Goal: Transaction & Acquisition: Purchase product/service

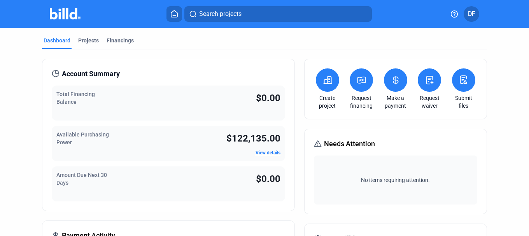
click at [332, 84] on button at bounding box center [327, 80] width 23 height 23
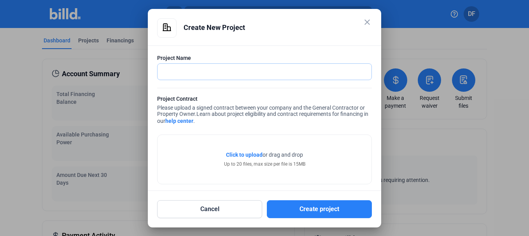
click at [230, 77] on input "text" at bounding box center [265, 72] width 214 height 16
type input "Chilis Arcadia"
click at [238, 156] on span "Click to upload" at bounding box center [244, 155] width 37 height 6
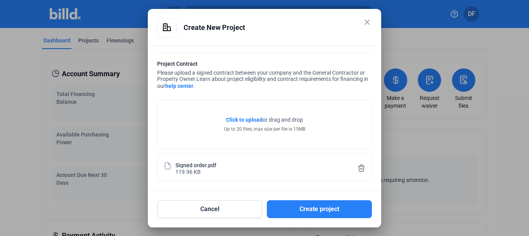
click at [245, 121] on span "Click to upload" at bounding box center [244, 120] width 37 height 6
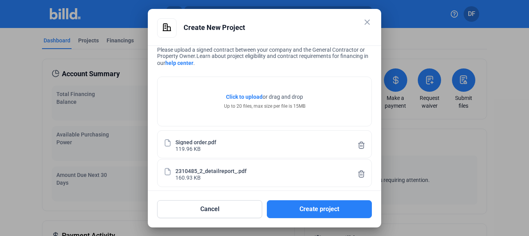
scroll to position [65, 0]
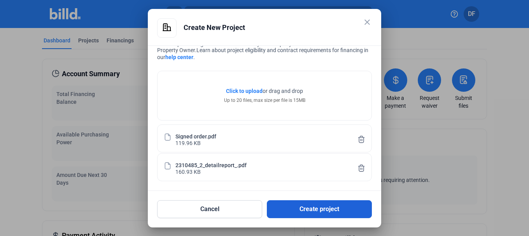
click at [328, 211] on button "Create project" at bounding box center [319, 209] width 105 height 18
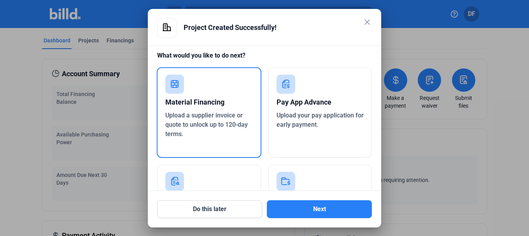
scroll to position [0, 0]
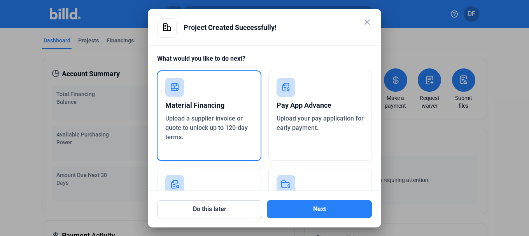
click at [197, 101] on div "Material Financing" at bounding box center [209, 105] width 88 height 17
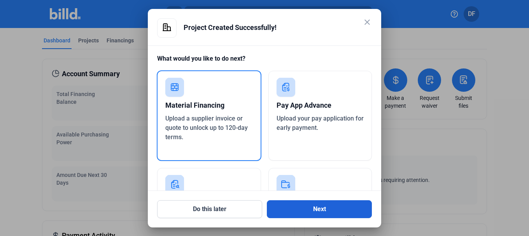
click at [332, 211] on button "Next" at bounding box center [319, 209] width 105 height 18
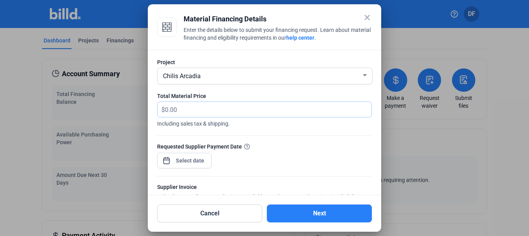
click at [250, 110] on input "text" at bounding box center [268, 109] width 207 height 15
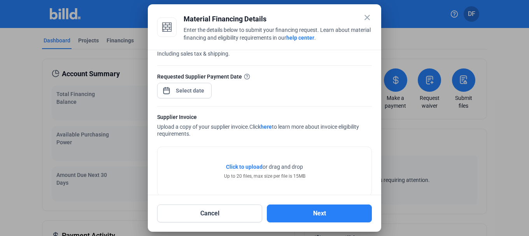
scroll to position [78, 0]
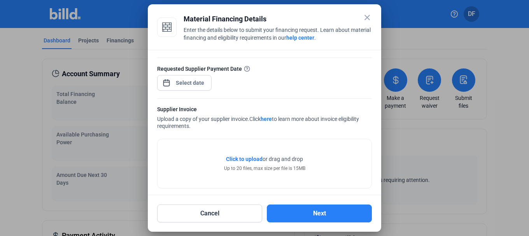
type input "31,349.07"
click at [167, 84] on span "Open calendar" at bounding box center [166, 79] width 19 height 19
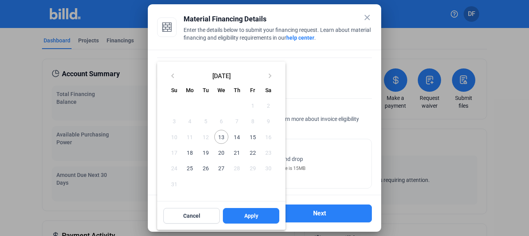
click at [252, 138] on span "15" at bounding box center [253, 137] width 14 height 14
click at [336, 82] on div at bounding box center [264, 118] width 529 height 236
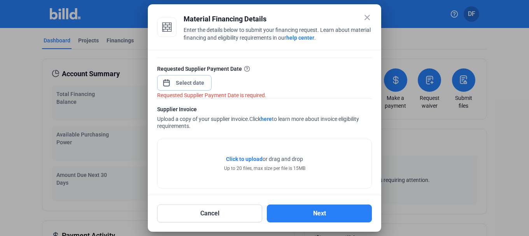
click at [198, 83] on div "close Material Financing Details Enter the details below to submit your financi…" at bounding box center [264, 118] width 529 height 236
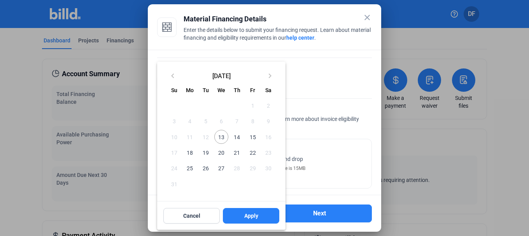
click at [253, 137] on span "15" at bounding box center [253, 137] width 14 height 14
click at [252, 215] on span "Apply" at bounding box center [251, 216] width 14 height 8
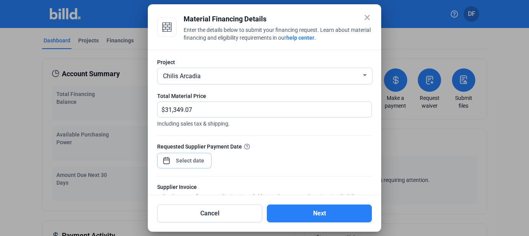
scroll to position [85, 0]
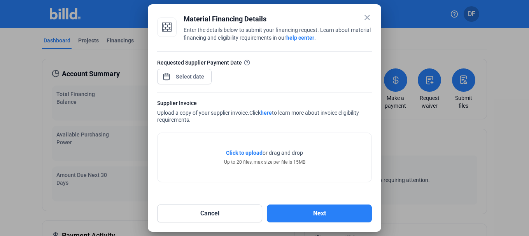
click at [245, 153] on span "Click to upload" at bounding box center [244, 153] width 37 height 6
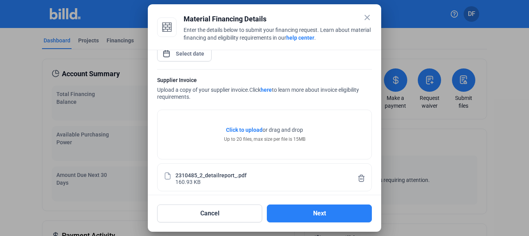
scroll to position [114, 0]
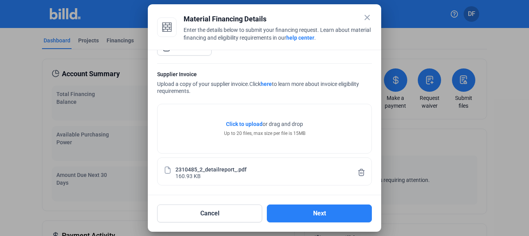
click at [269, 84] on link "here" at bounding box center [266, 84] width 11 height 6
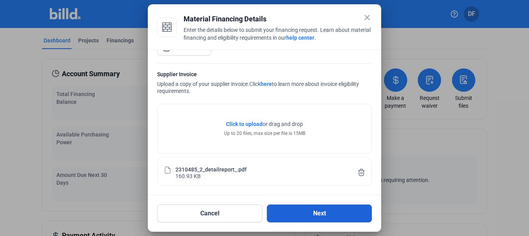
click at [319, 217] on button "Next" at bounding box center [319, 214] width 105 height 18
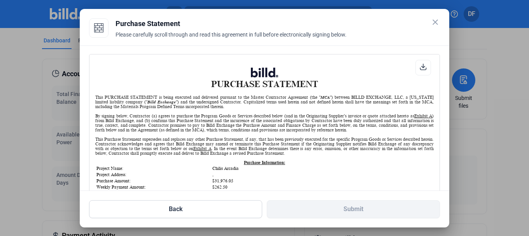
scroll to position [39, 0]
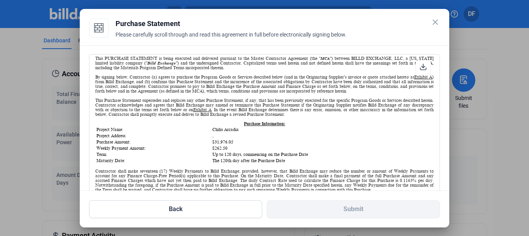
click at [421, 66] on icon at bounding box center [424, 67] width 6 height 6
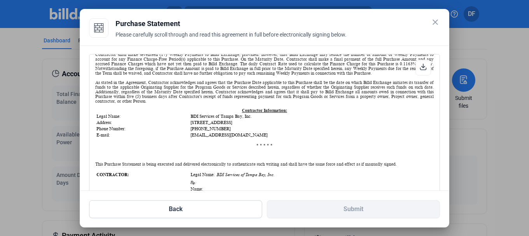
scroll to position [234, 0]
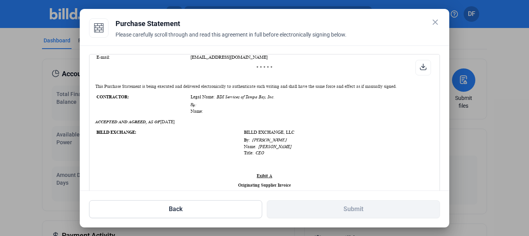
click at [223, 109] on td "Name:" at bounding box center [310, 111] width 240 height 5
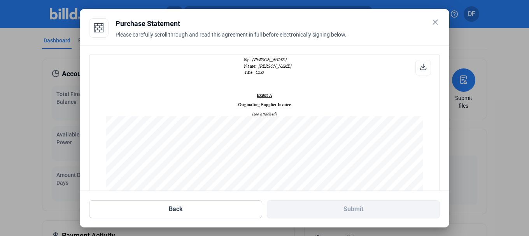
scroll to position [3, 0]
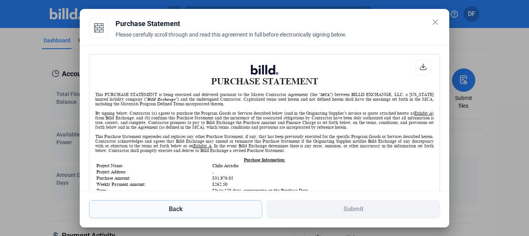
click at [191, 214] on button "Back" at bounding box center [175, 209] width 173 height 18
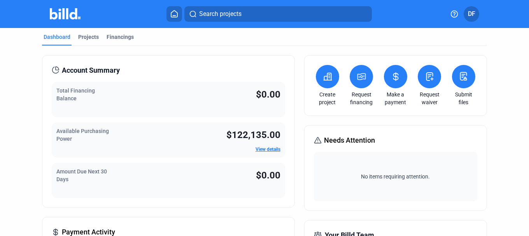
scroll to position [0, 0]
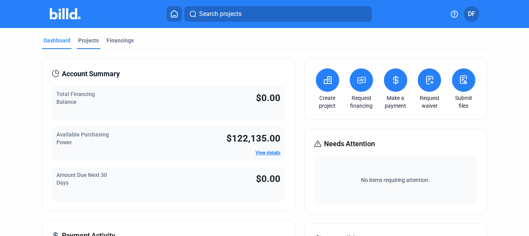
click at [89, 40] on div "Projects" at bounding box center [88, 41] width 21 height 8
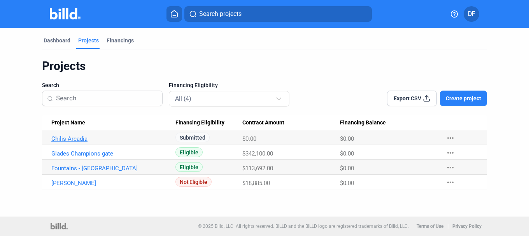
click at [79, 138] on link "Chilis Arcadia" at bounding box center [110, 138] width 118 height 7
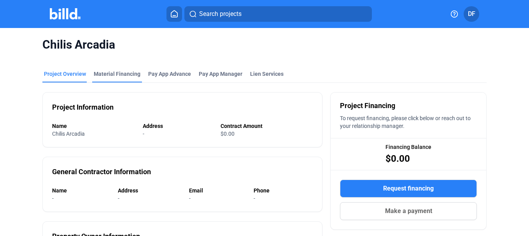
click at [108, 76] on div "Material Financing" at bounding box center [117, 74] width 47 height 8
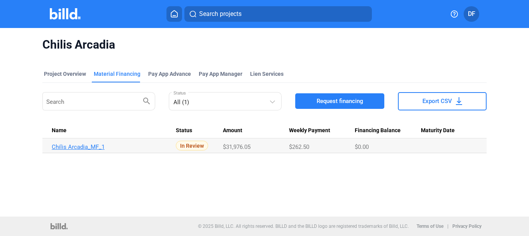
click at [86, 148] on link "Chilis Arcadia_MF_1" at bounding box center [111, 147] width 118 height 7
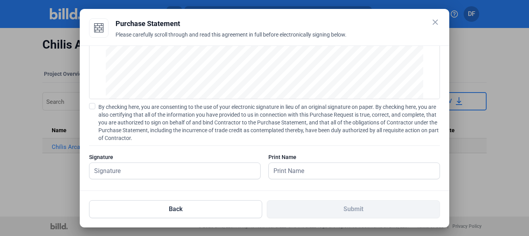
scroll to position [100, 0]
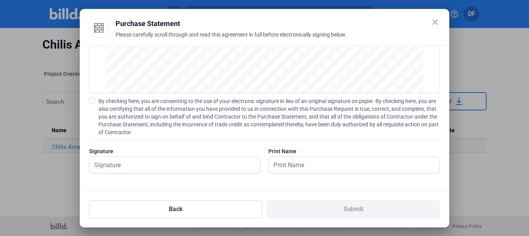
click at [91, 103] on span at bounding box center [92, 100] width 6 height 6
click at [0, 0] on input "By checking here, you are consenting to the use of your electronic signature in…" at bounding box center [0, 0] width 0 height 0
click at [160, 166] on input "text" at bounding box center [171, 165] width 162 height 16
type input "[PERSON_NAME]"
click at [281, 165] on input "text" at bounding box center [354, 165] width 171 height 16
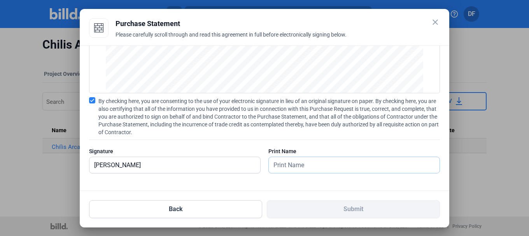
type input "[PERSON_NAME]"
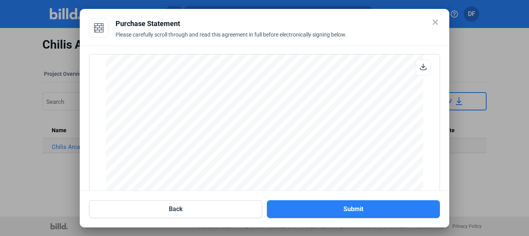
scroll to position [1871, 0]
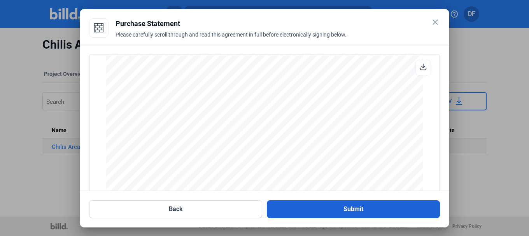
click at [346, 209] on button "Submit" at bounding box center [353, 209] width 173 height 18
